Goal: Transaction & Acquisition: Purchase product/service

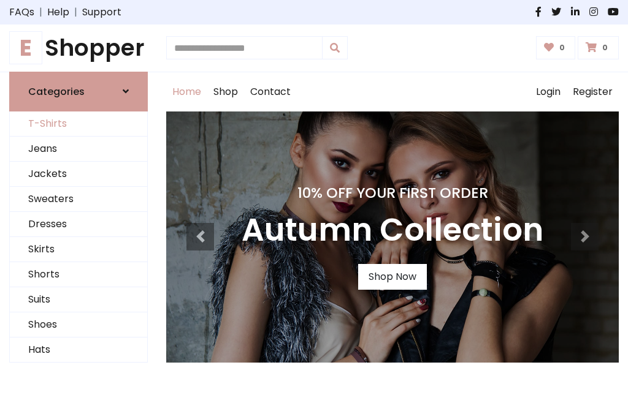
click at [78, 124] on link "T-Shirts" at bounding box center [78, 124] width 137 height 25
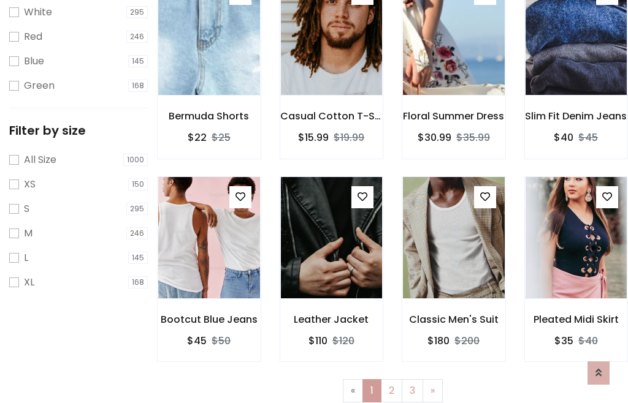
scroll to position [22, 0]
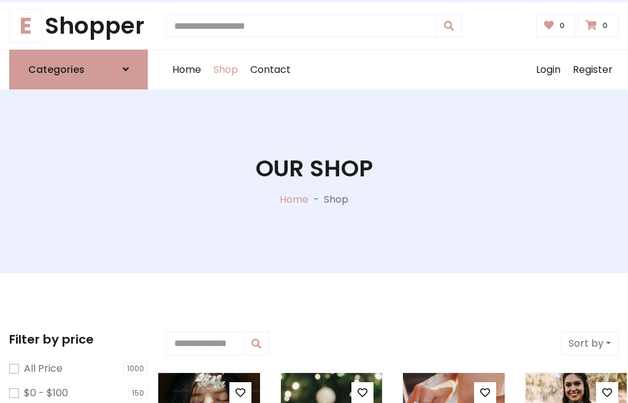
click at [314, 181] on h1 "Our Shop" at bounding box center [314, 169] width 117 height 28
click at [392, 69] on div "Home Shop Contact Log out Login Register" at bounding box center [392, 69] width 452 height 39
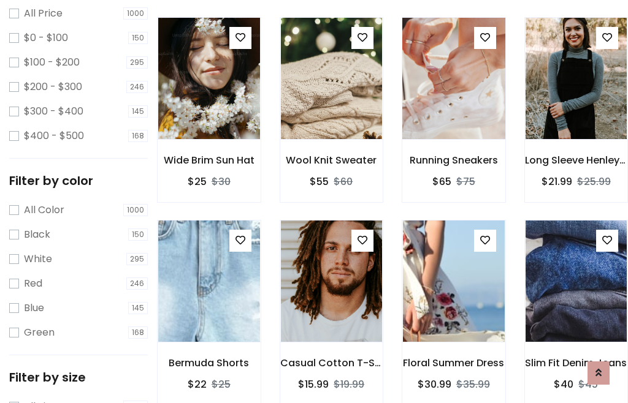
click at [453, 101] on img at bounding box center [453, 78] width 122 height 294
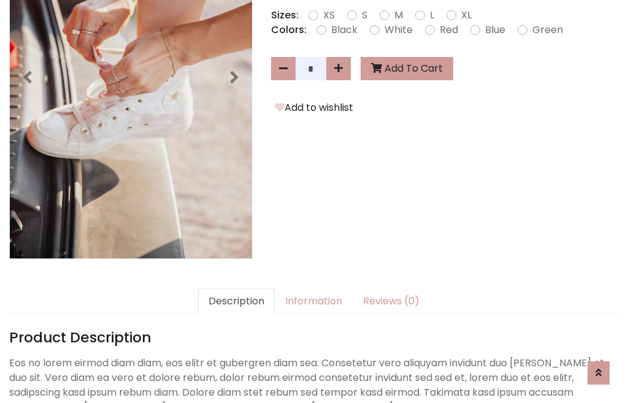
scroll to position [300, 0]
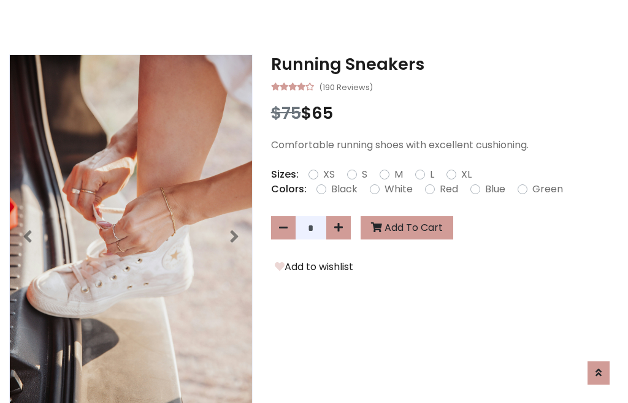
click at [444, 64] on h3 "Running Sneakers" at bounding box center [445, 65] width 348 height 20
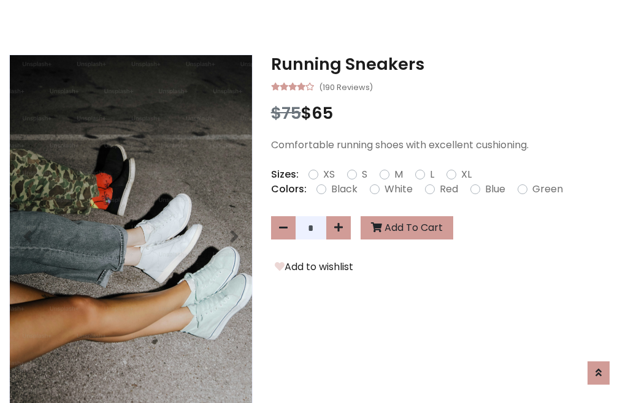
click at [444, 64] on h3 "Running Sneakers" at bounding box center [445, 65] width 348 height 20
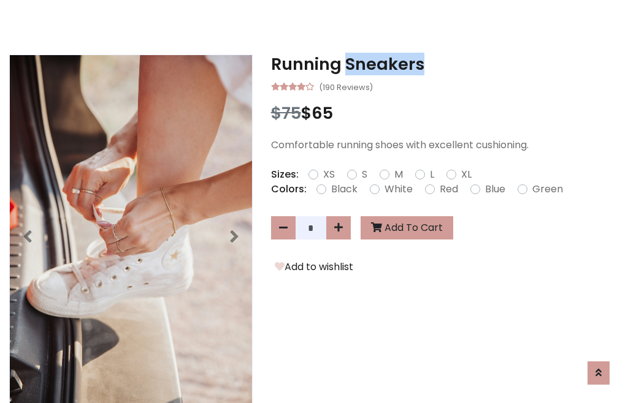
click at [444, 64] on h3 "Running Sneakers" at bounding box center [445, 65] width 348 height 20
